Goal: Task Accomplishment & Management: Manage account settings

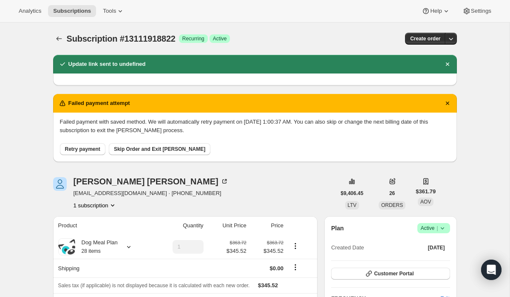
scroll to position [386, 0]
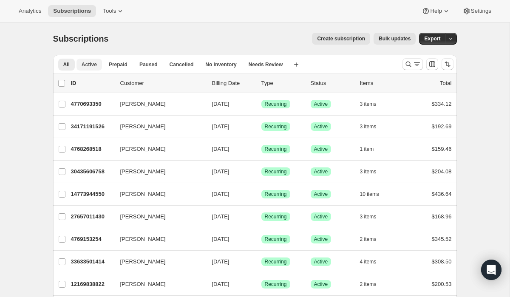
click at [89, 67] on span "Active" at bounding box center [89, 64] width 15 height 7
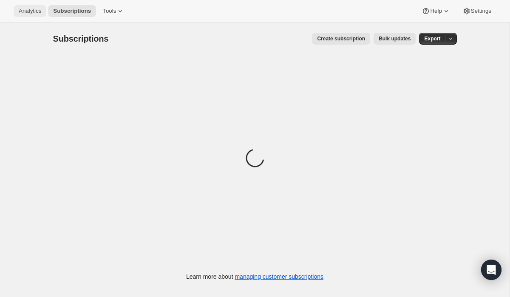
click at [26, 12] on span "Analytics" at bounding box center [30, 11] width 23 height 7
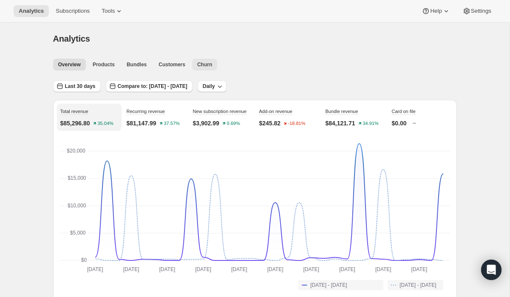
click at [207, 63] on span "Churn" at bounding box center [204, 64] width 15 height 7
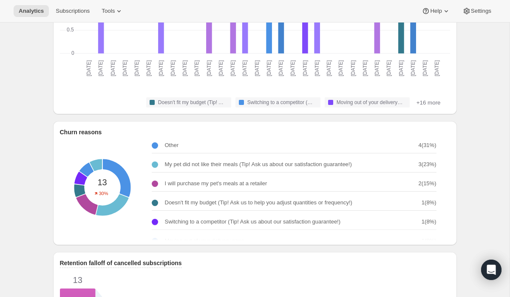
scroll to position [219, 0]
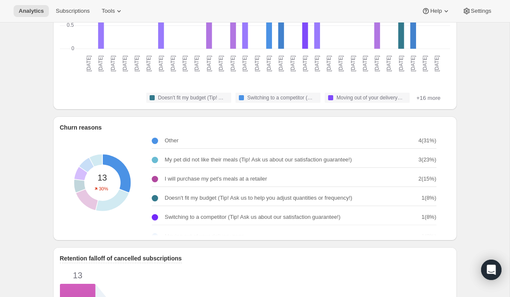
click at [168, 142] on p "Other" at bounding box center [172, 140] width 14 height 8
click at [152, 140] on div at bounding box center [155, 141] width 6 height 6
click at [120, 167] on div "Other: Other - 4" at bounding box center [101, 182] width 113 height 113
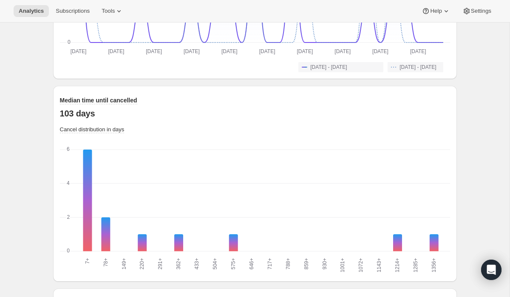
scroll to position [779, 0]
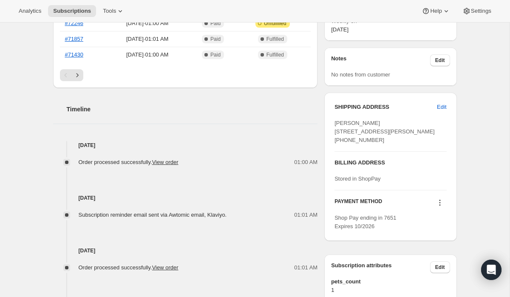
scroll to position [307, 0]
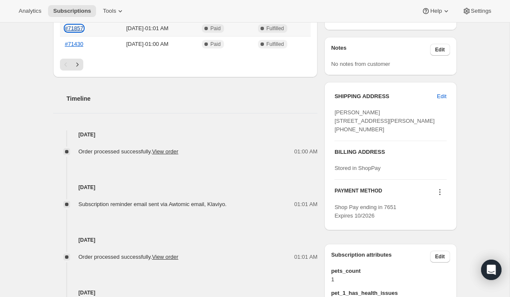
click at [75, 28] on link "#71857" at bounding box center [74, 28] width 18 height 6
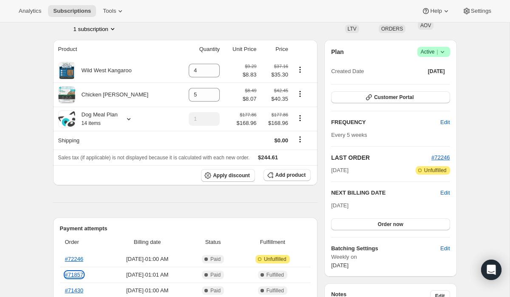
scroll to position [0, 0]
